Goal: Transaction & Acquisition: Purchase product/service

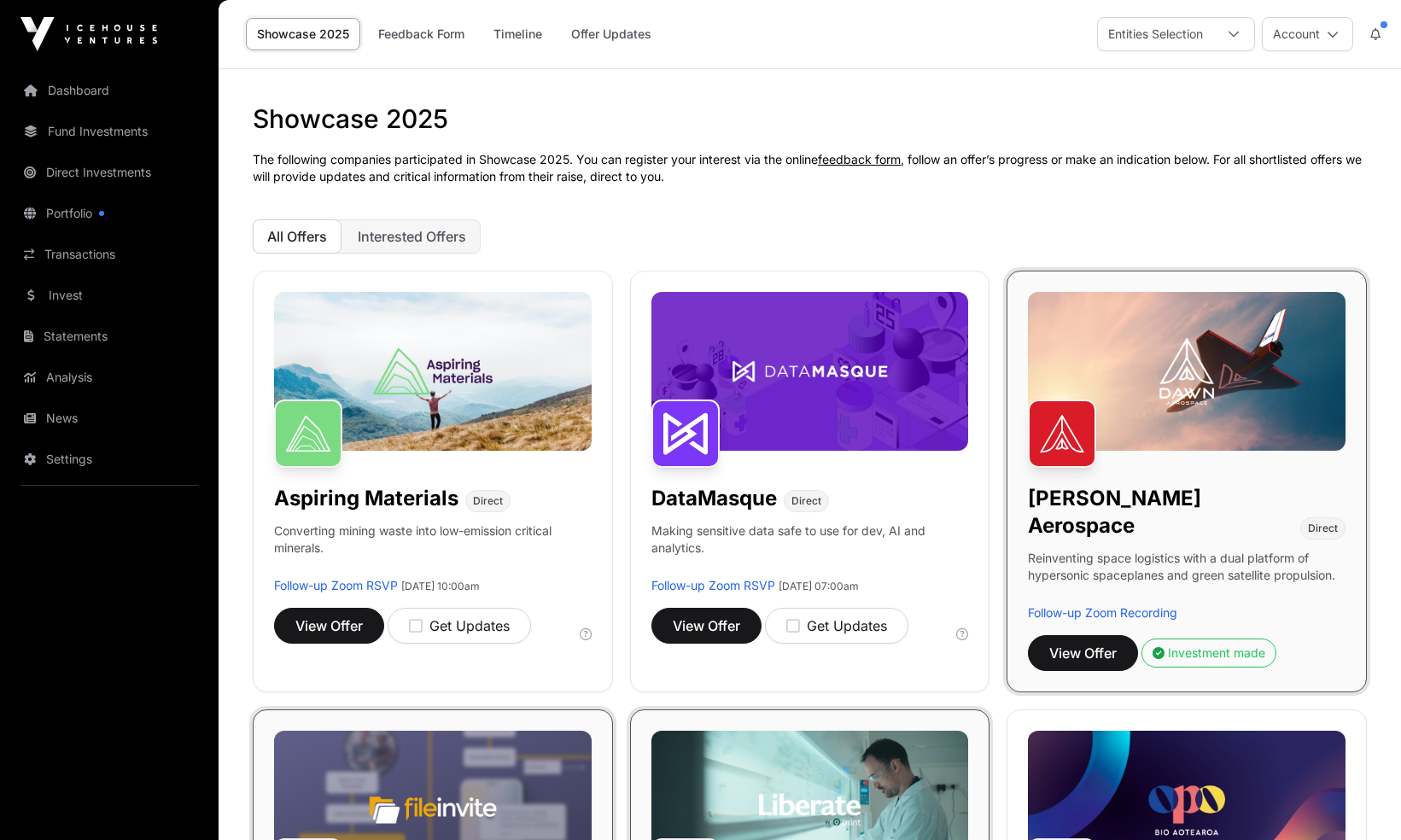
scroll to position [512, 0]
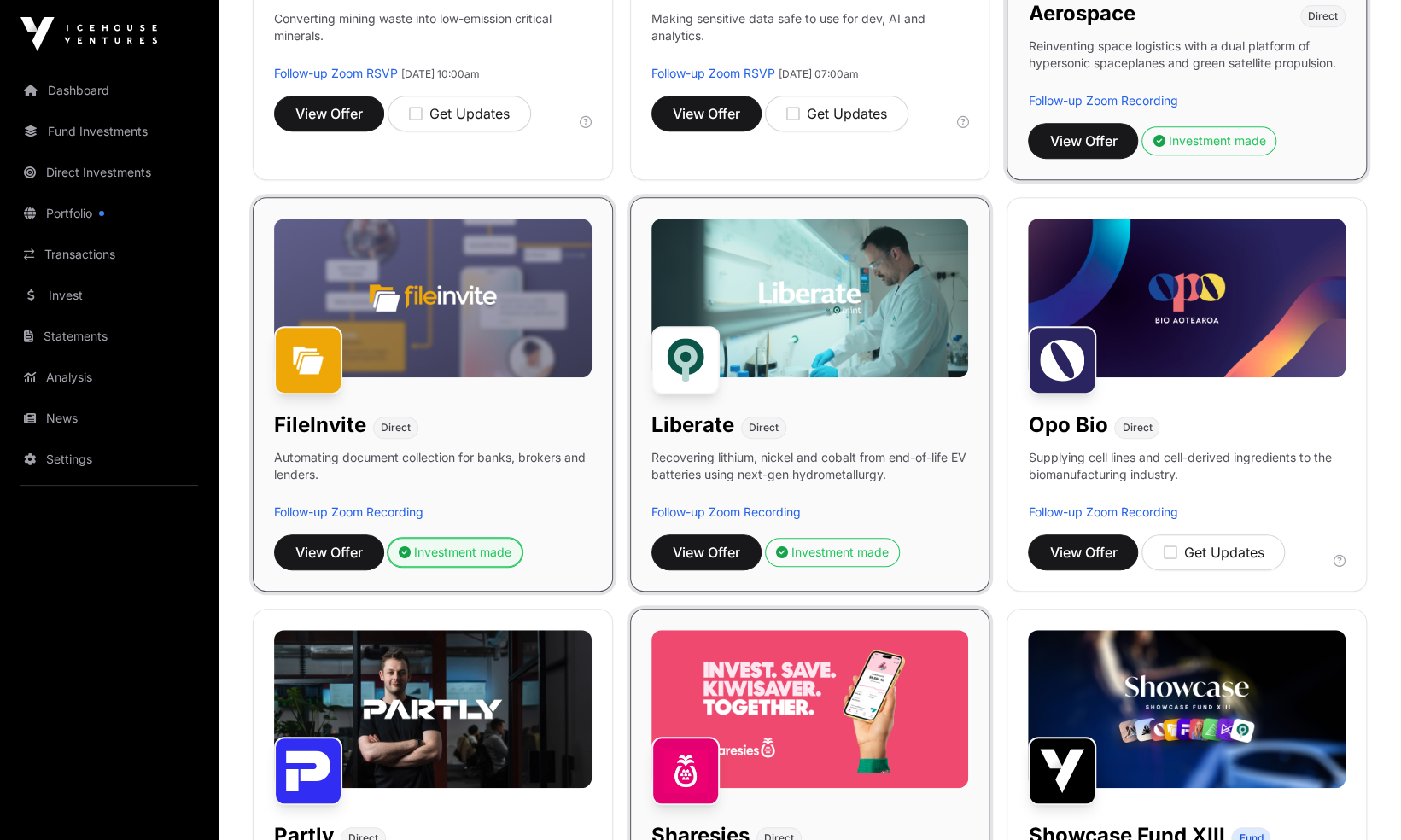
click at [473, 544] on div "Investment made" at bounding box center [455, 551] width 113 height 17
click at [428, 544] on div "Investment made" at bounding box center [455, 551] width 113 height 17
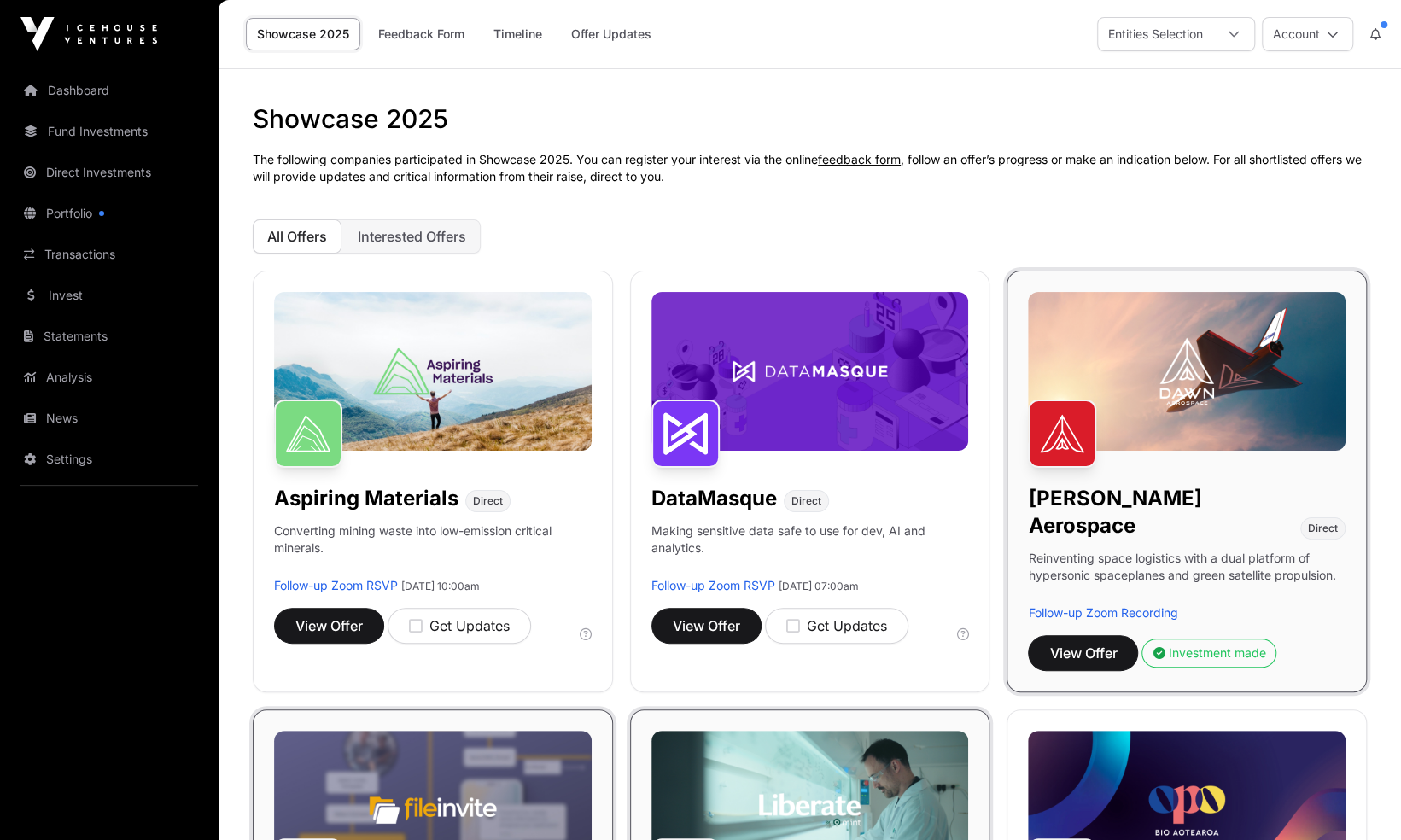
click at [458, 165] on p "The following companies participated in Showcase 2025. You can register your in…" at bounding box center [810, 168] width 1114 height 34
click at [407, 247] on button "Interested Offers" at bounding box center [412, 236] width 137 height 34
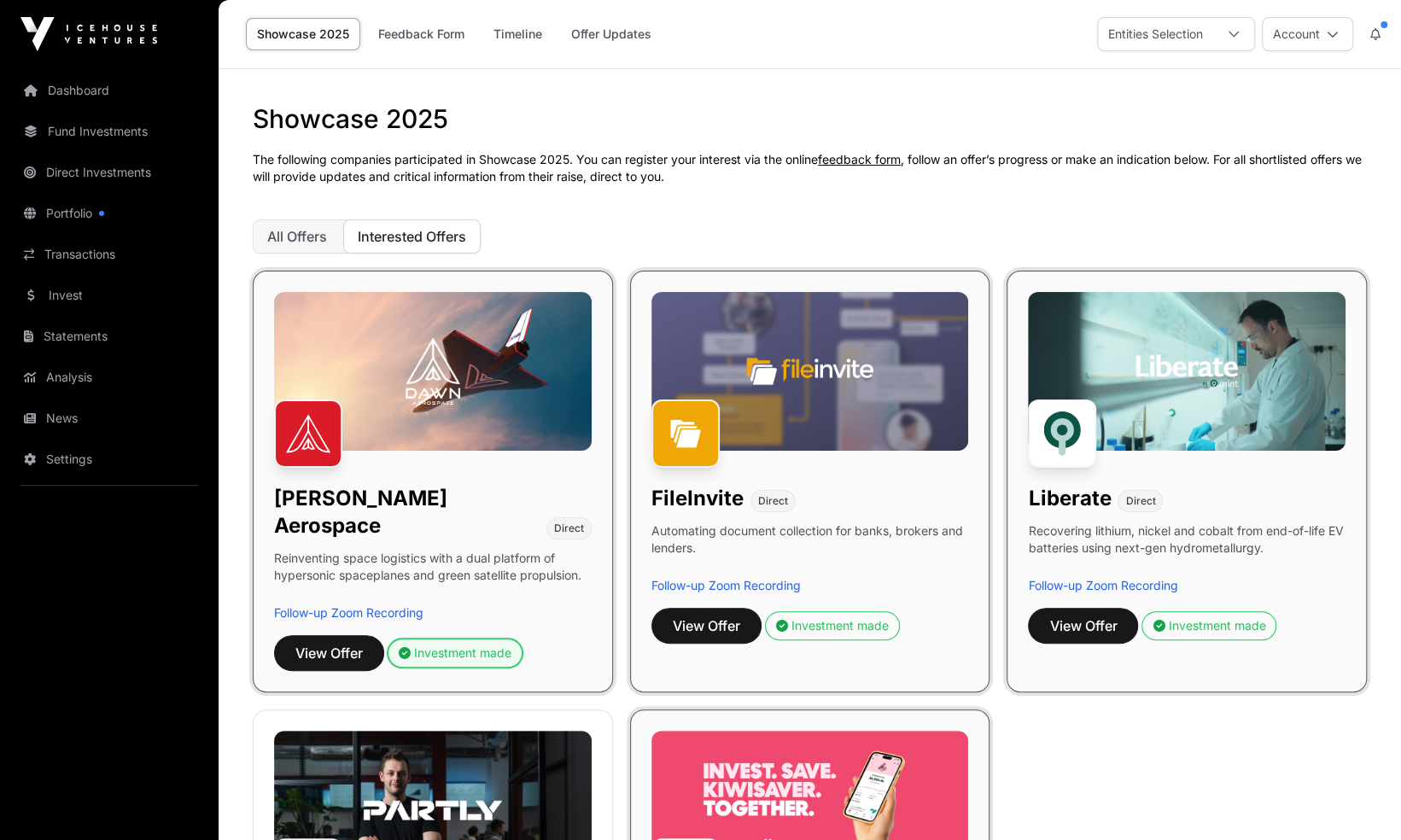
click at [446, 645] on div "Investment made" at bounding box center [455, 653] width 113 height 17
click at [116, 291] on link "Invest" at bounding box center [109, 295] width 191 height 38
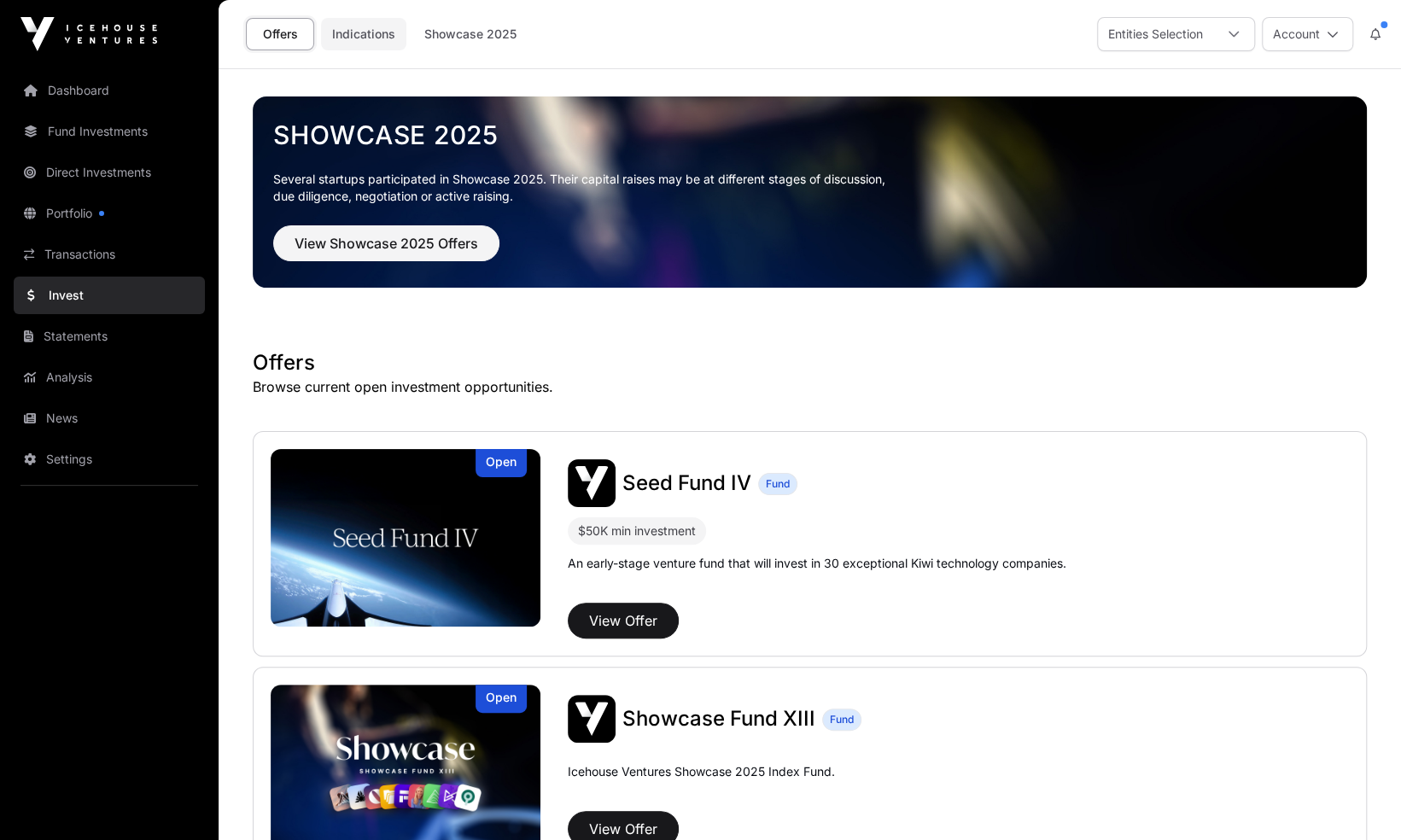
click at [360, 32] on link "Indications" at bounding box center [363, 33] width 85 height 33
click at [1238, 33] on icon at bounding box center [1234, 34] width 12 height 12
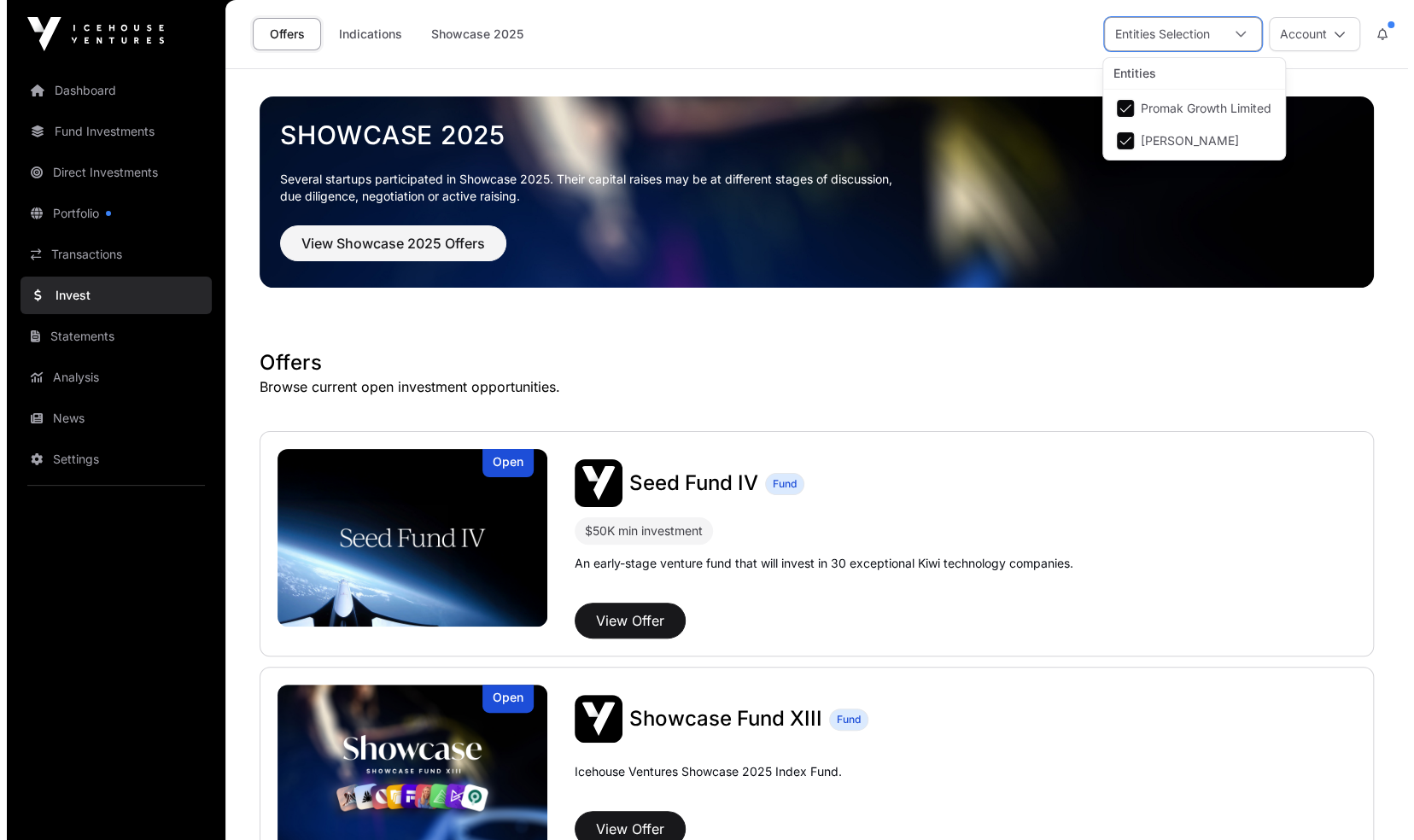
scroll to position [17, 11]
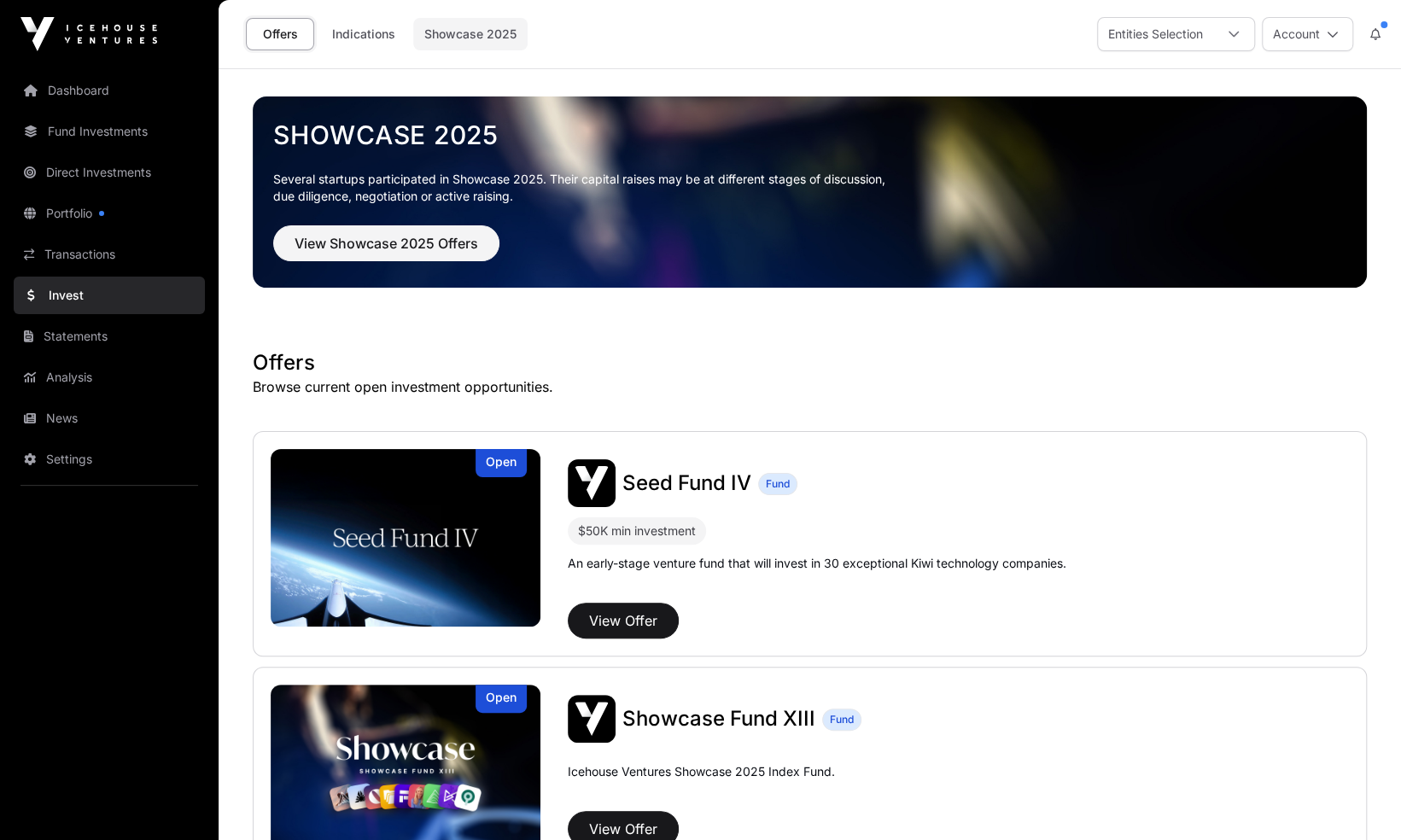
click at [474, 36] on link "Showcase 2025" at bounding box center [471, 33] width 114 height 33
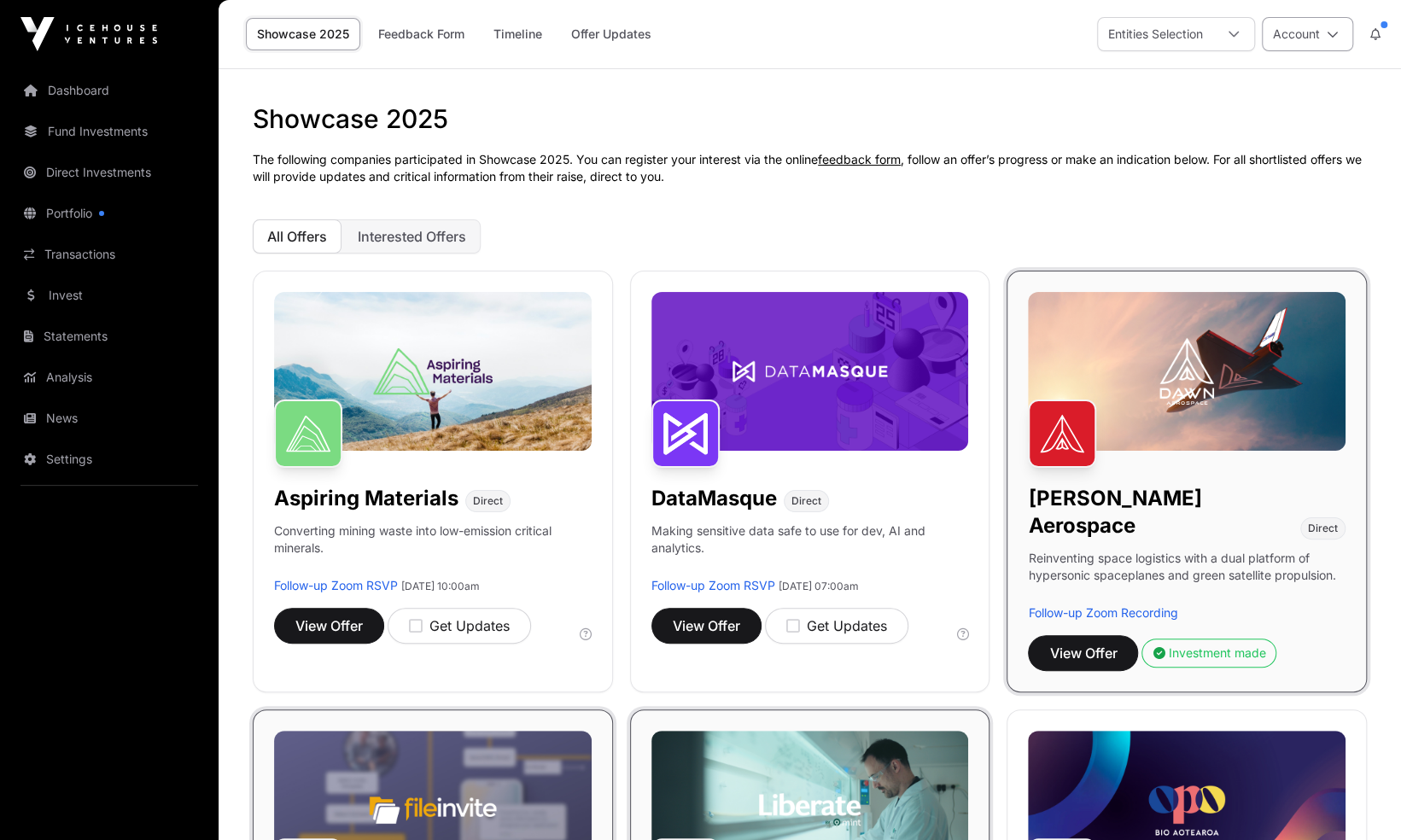
click at [1338, 41] on button "Account" at bounding box center [1308, 33] width 92 height 34
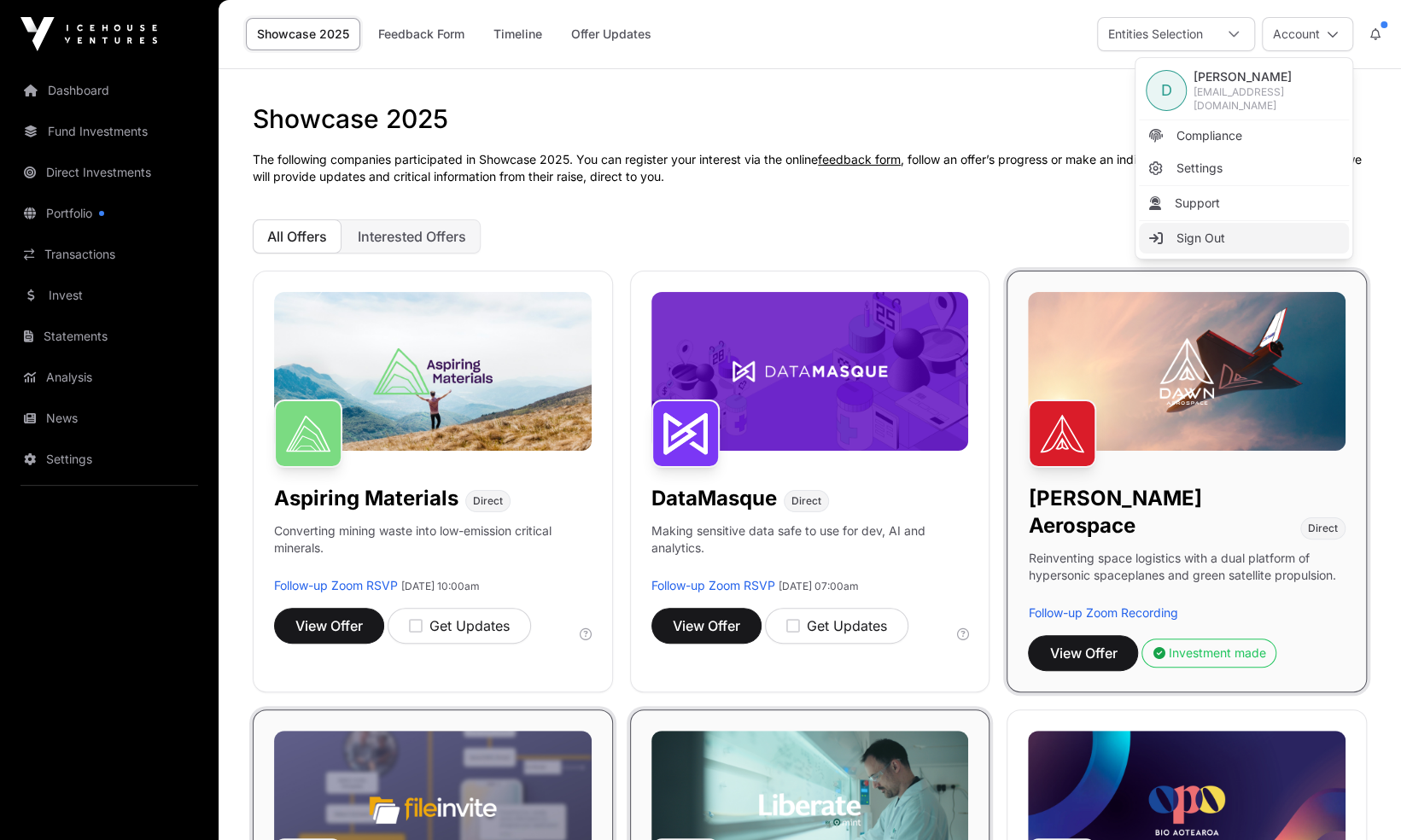
click at [1228, 233] on link "Sign Out" at bounding box center [1243, 237] width 210 height 31
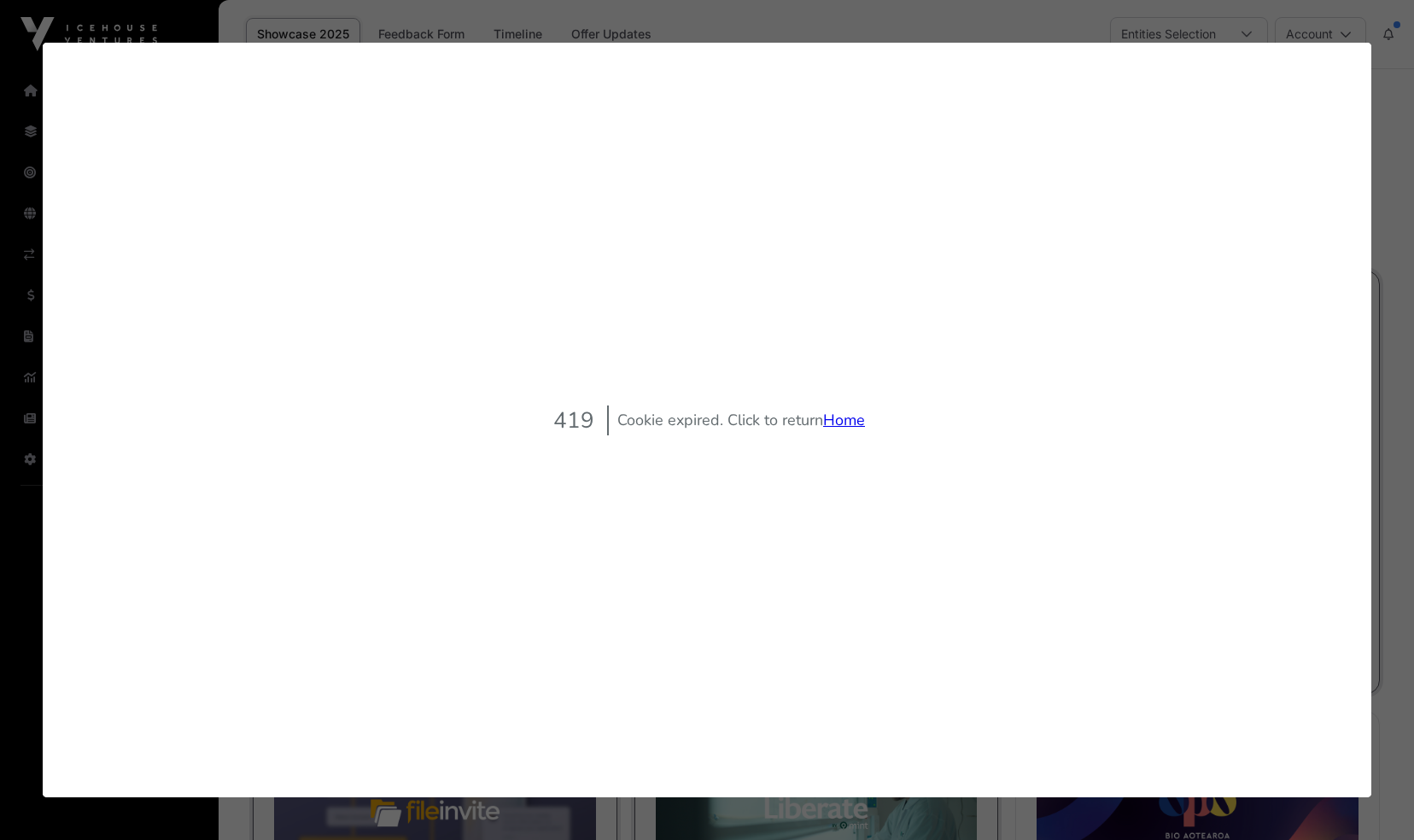
click at [849, 418] on link "Home" at bounding box center [844, 420] width 42 height 20
